Goal: Information Seeking & Learning: Learn about a topic

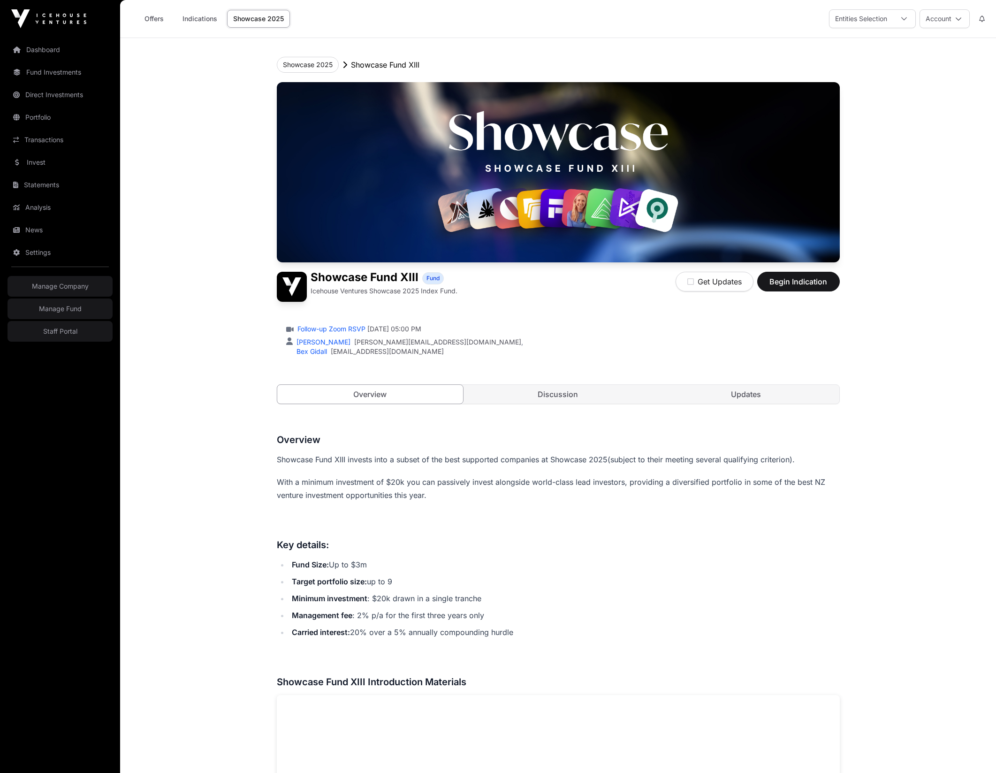
scroll to position [1097, 0]
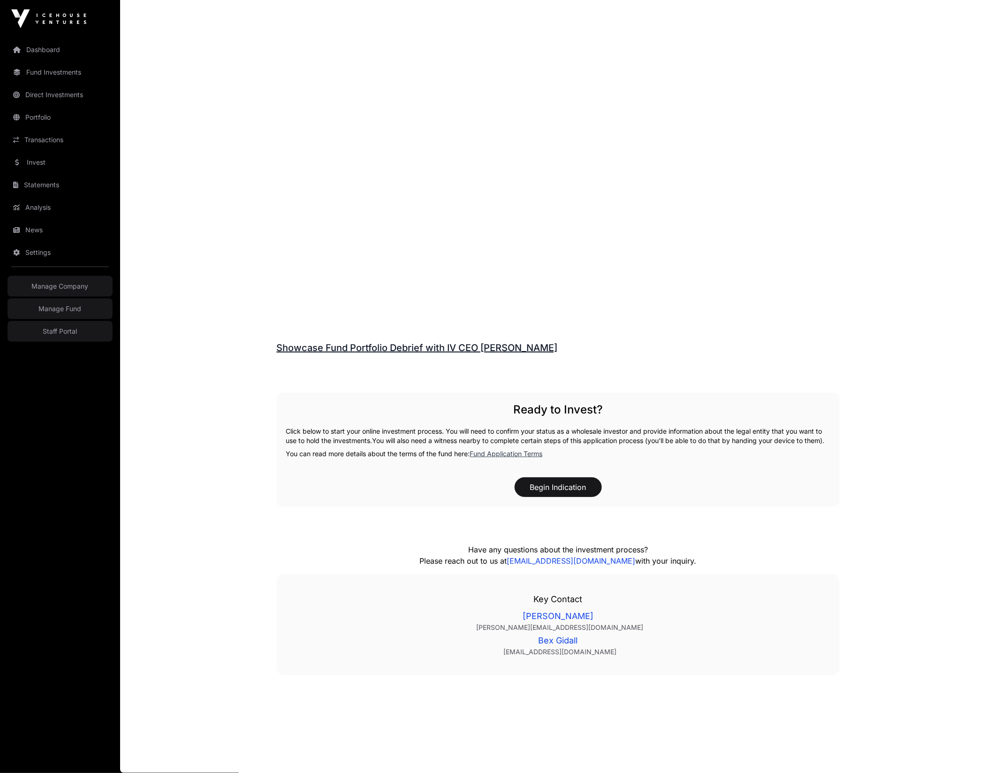
click at [371, 342] on link "Showcase Fund Portfolio Debrief with IV CEO Robbie Paul" at bounding box center [417, 347] width 281 height 11
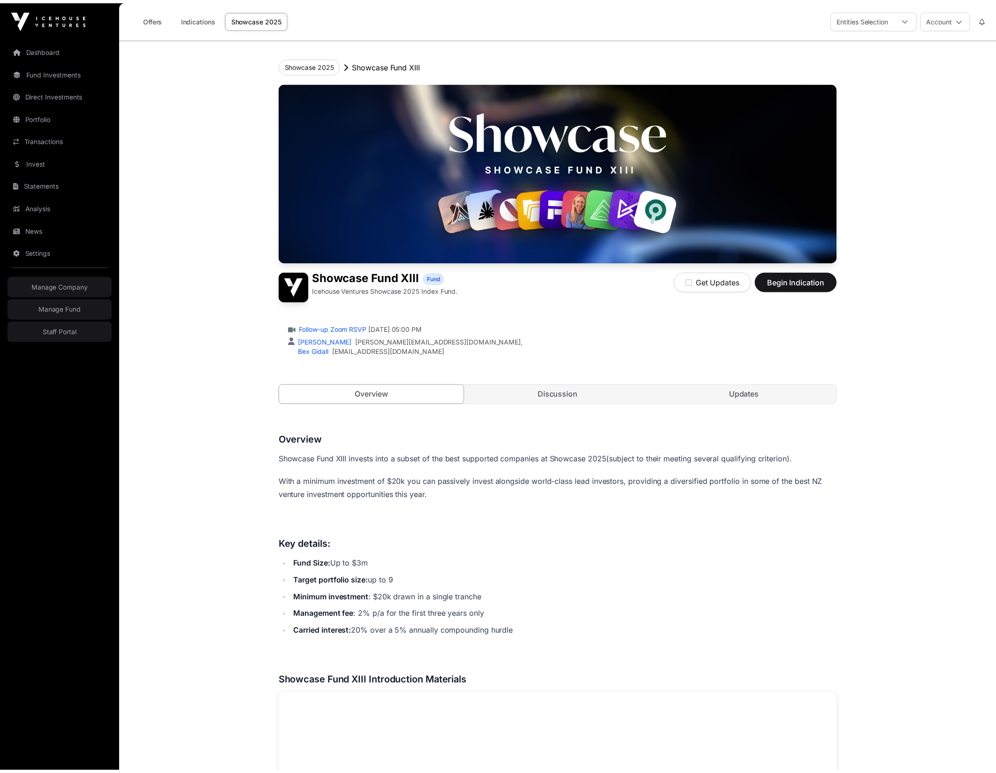
scroll to position [1097, 0]
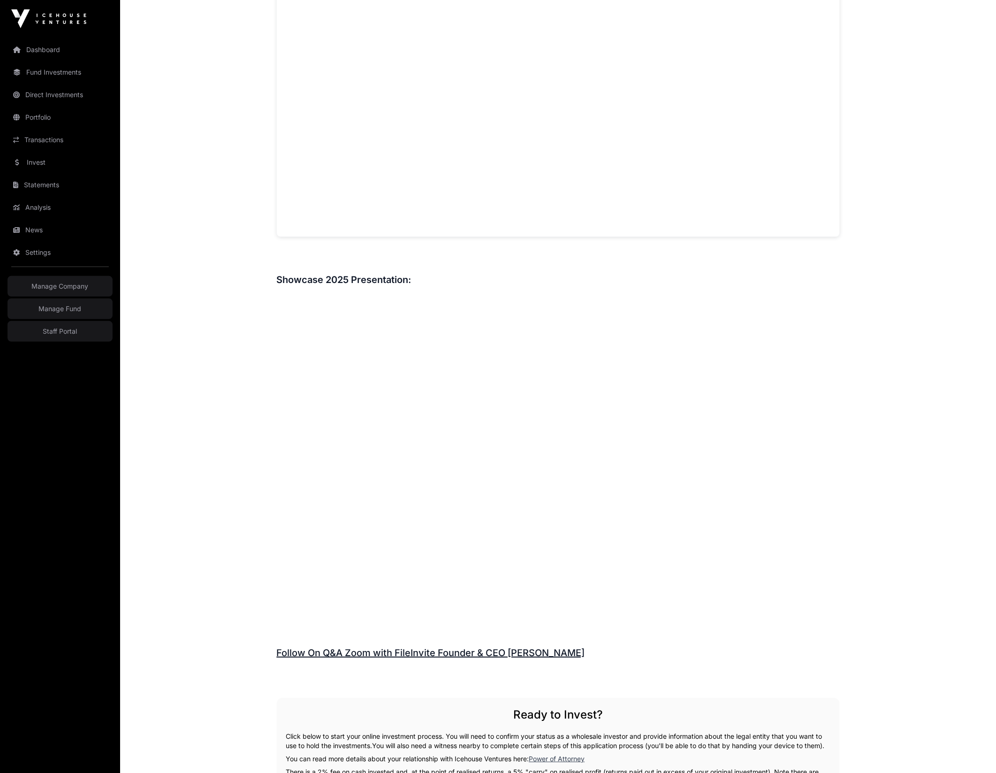
scroll to position [802, 0]
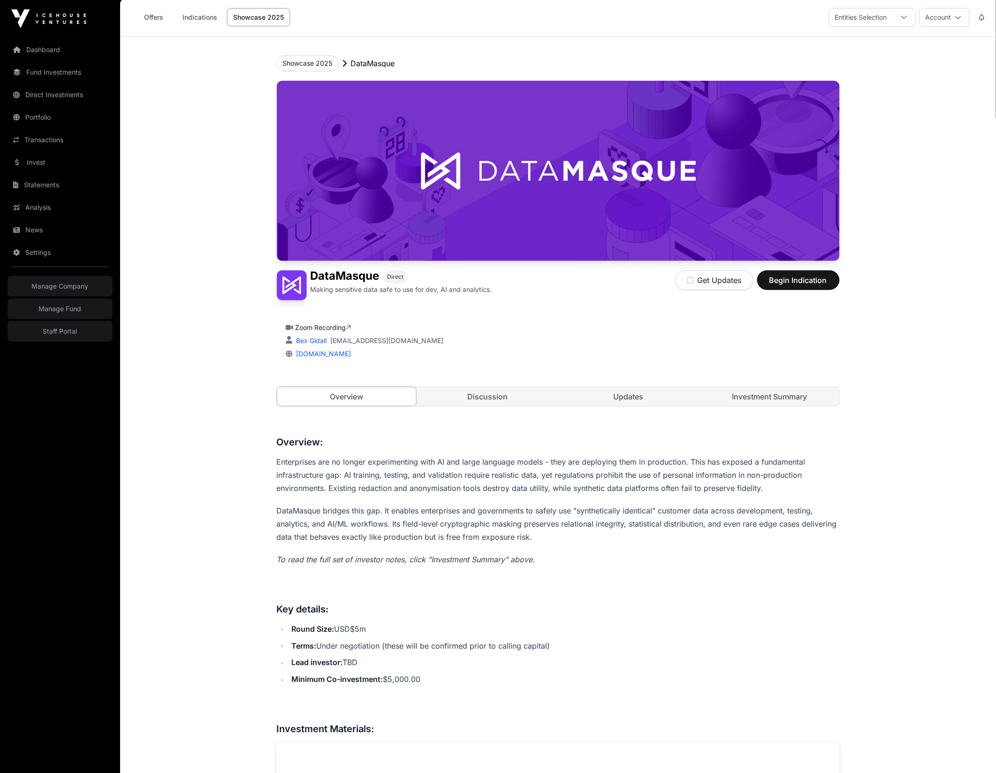
scroll to position [978, 0]
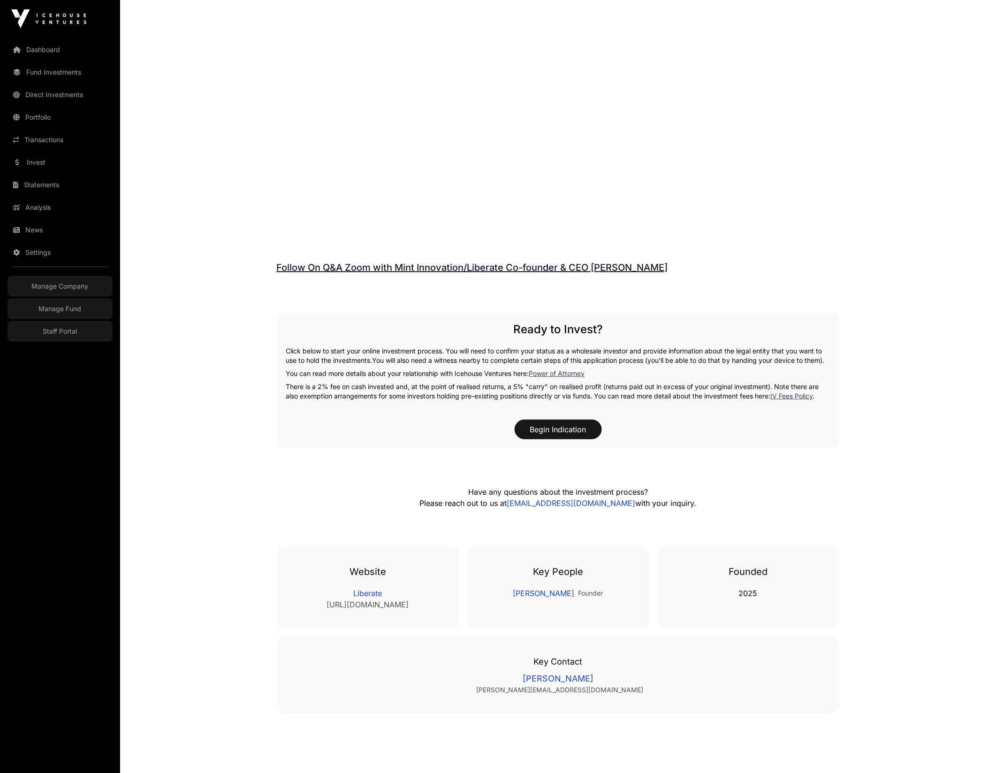
scroll to position [1296, 0]
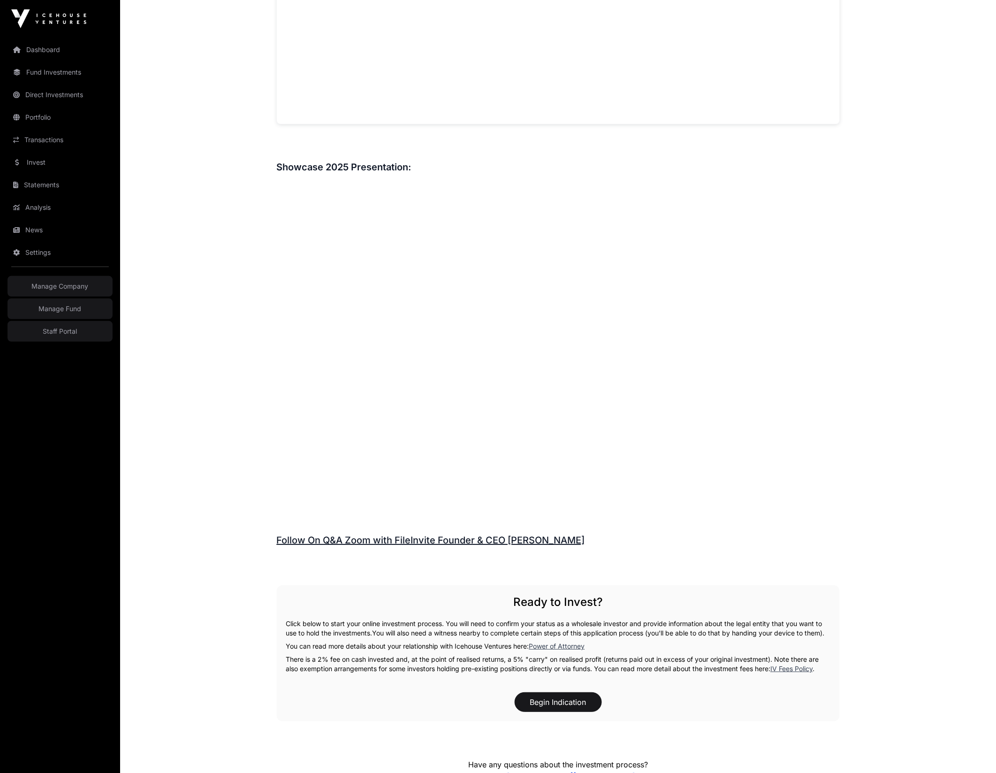
scroll to position [1234, 0]
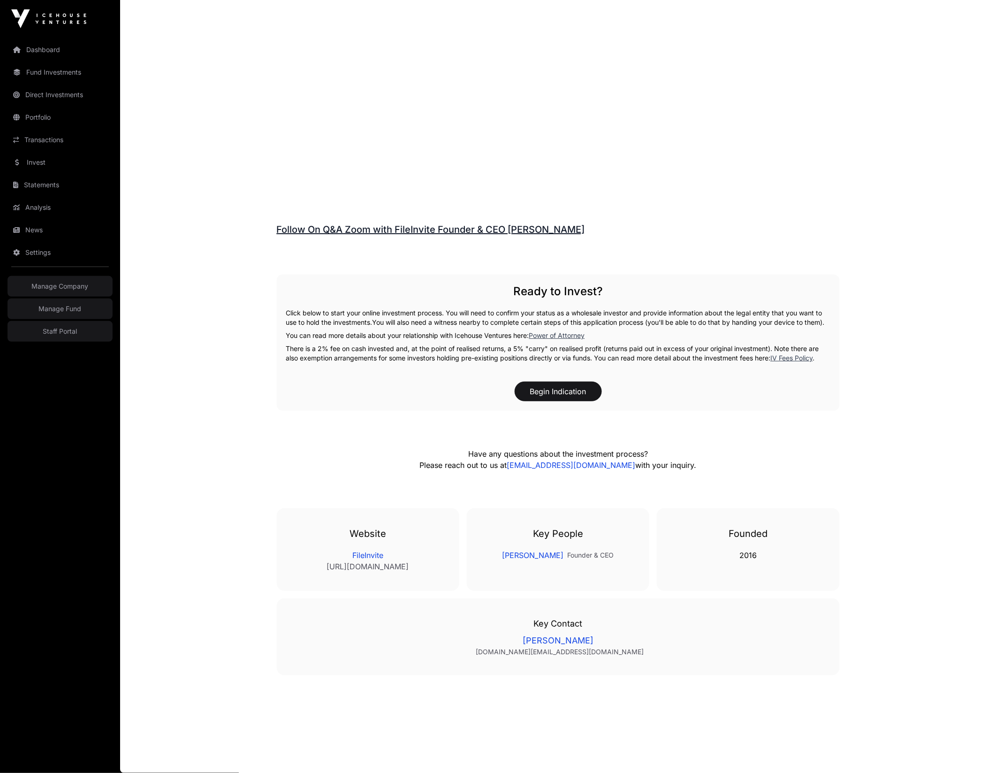
click at [369, 224] on link "Follow On Q&A Zoom with FileInvite Founder & CEO James Sampson" at bounding box center [431, 229] width 308 height 11
